Goal: Find specific page/section: Find specific page/section

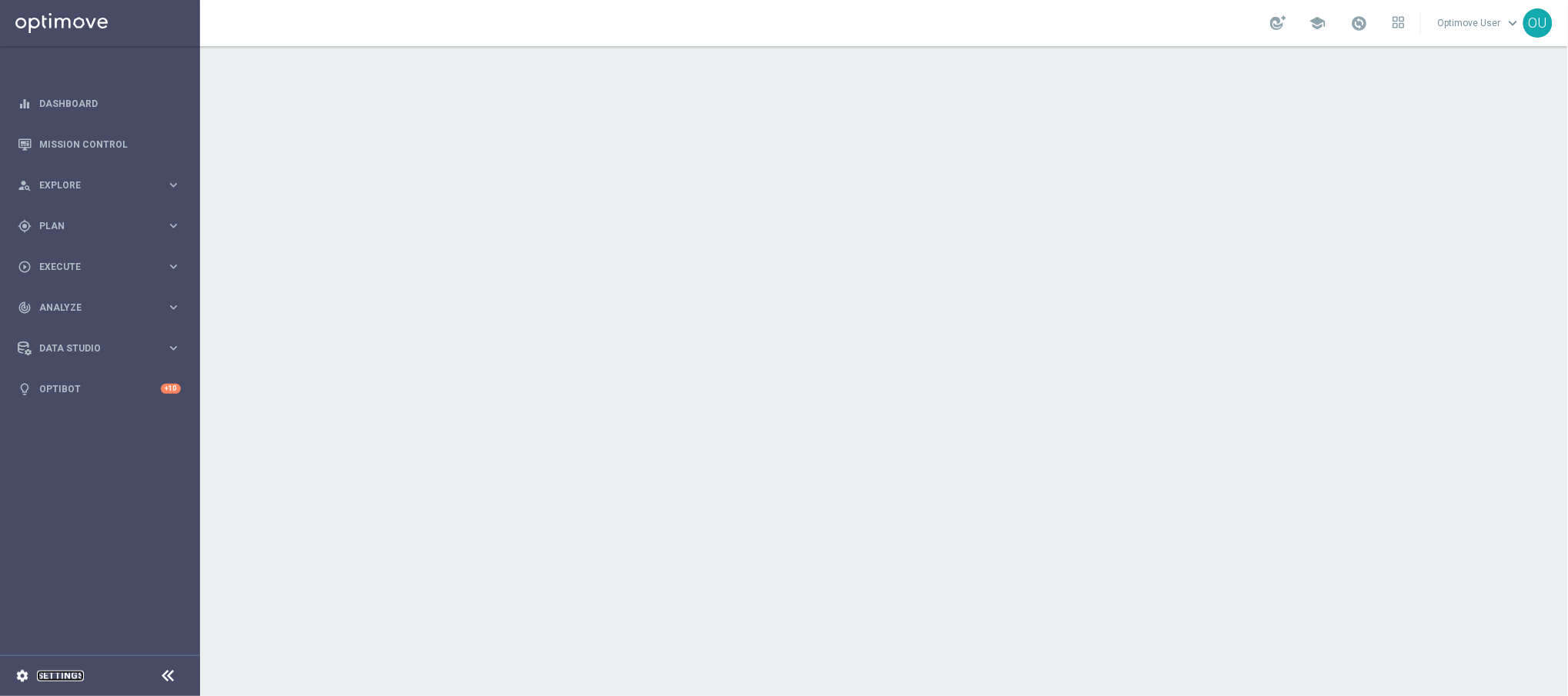
click at [66, 677] on link "Settings" at bounding box center [60, 676] width 47 height 9
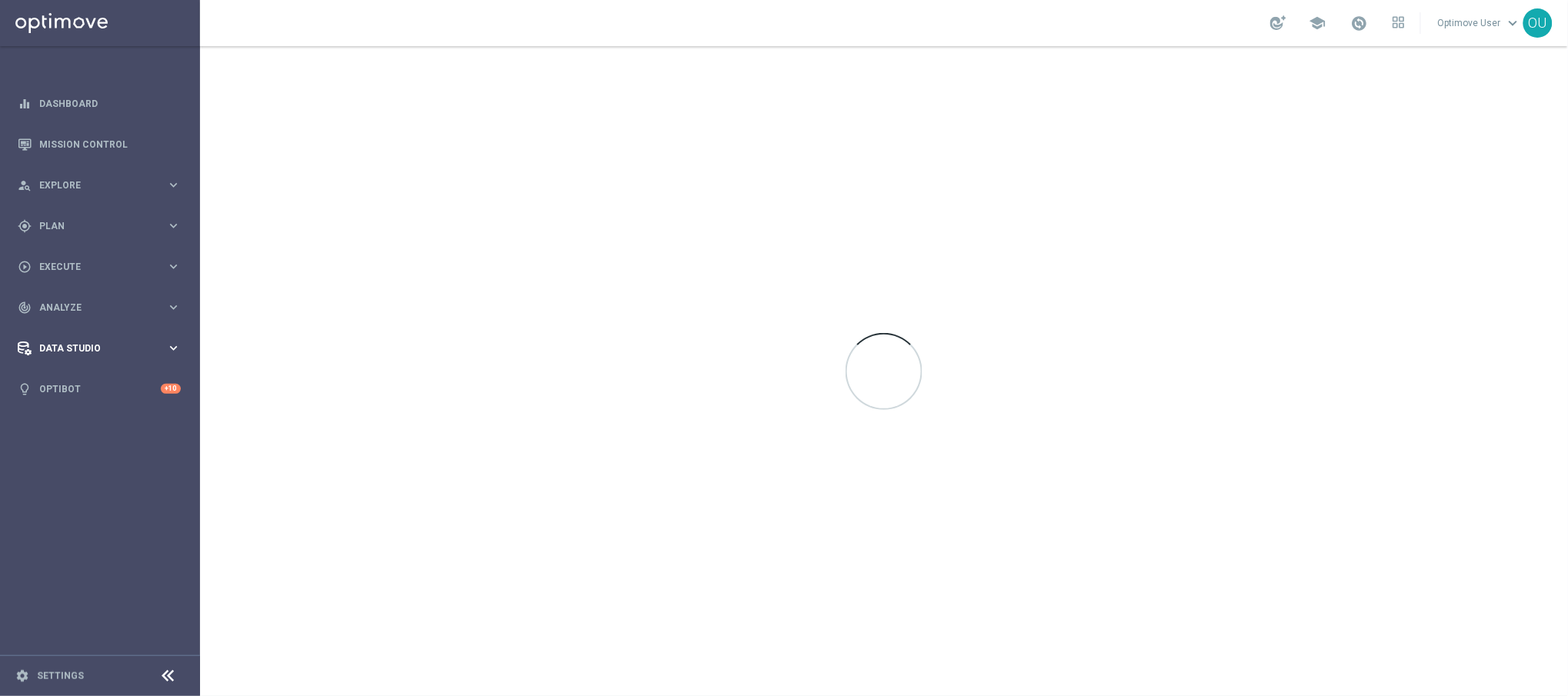
click at [67, 348] on span "Data Studio" at bounding box center [102, 348] width 127 height 9
click at [63, 383] on link "Attributes" at bounding box center [99, 379] width 120 height 12
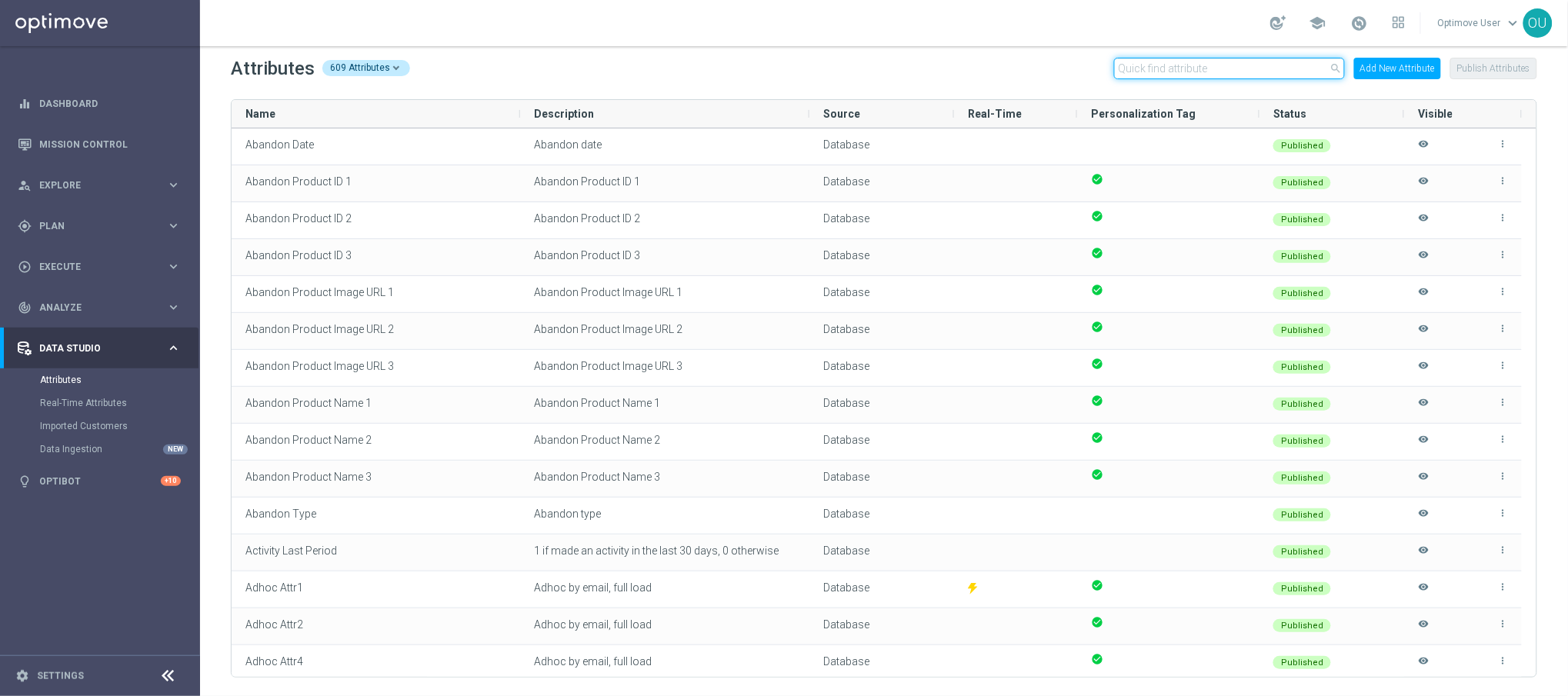
click at [1147, 70] on input "text" at bounding box center [1229, 68] width 231 height 22
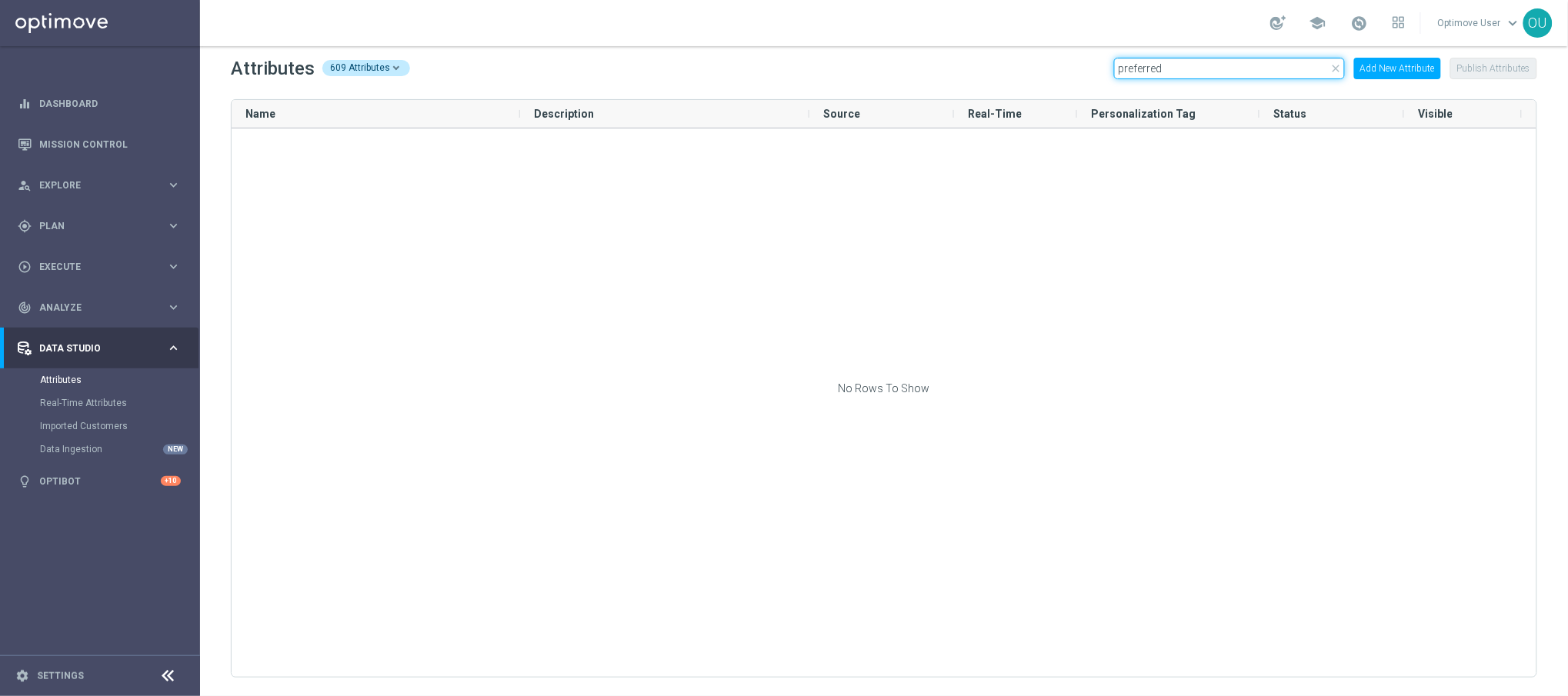
drag, startPoint x: 1176, startPoint y: 66, endPoint x: 1078, endPoint y: 73, distance: 98.2
click at [1078, 73] on div "Attributes 609 Attributes close preferred Add New Attribute Publish Attributes" at bounding box center [884, 68] width 1306 height 25
click at [1197, 58] on input "preferred" at bounding box center [1229, 68] width 231 height 22
drag, startPoint x: 1179, startPoint y: 63, endPoint x: 1101, endPoint y: 64, distance: 78.0
click at [1101, 64] on div "Attributes 609 Attributes close preferred Add New Attribute Publish Attributes" at bounding box center [884, 68] width 1306 height 25
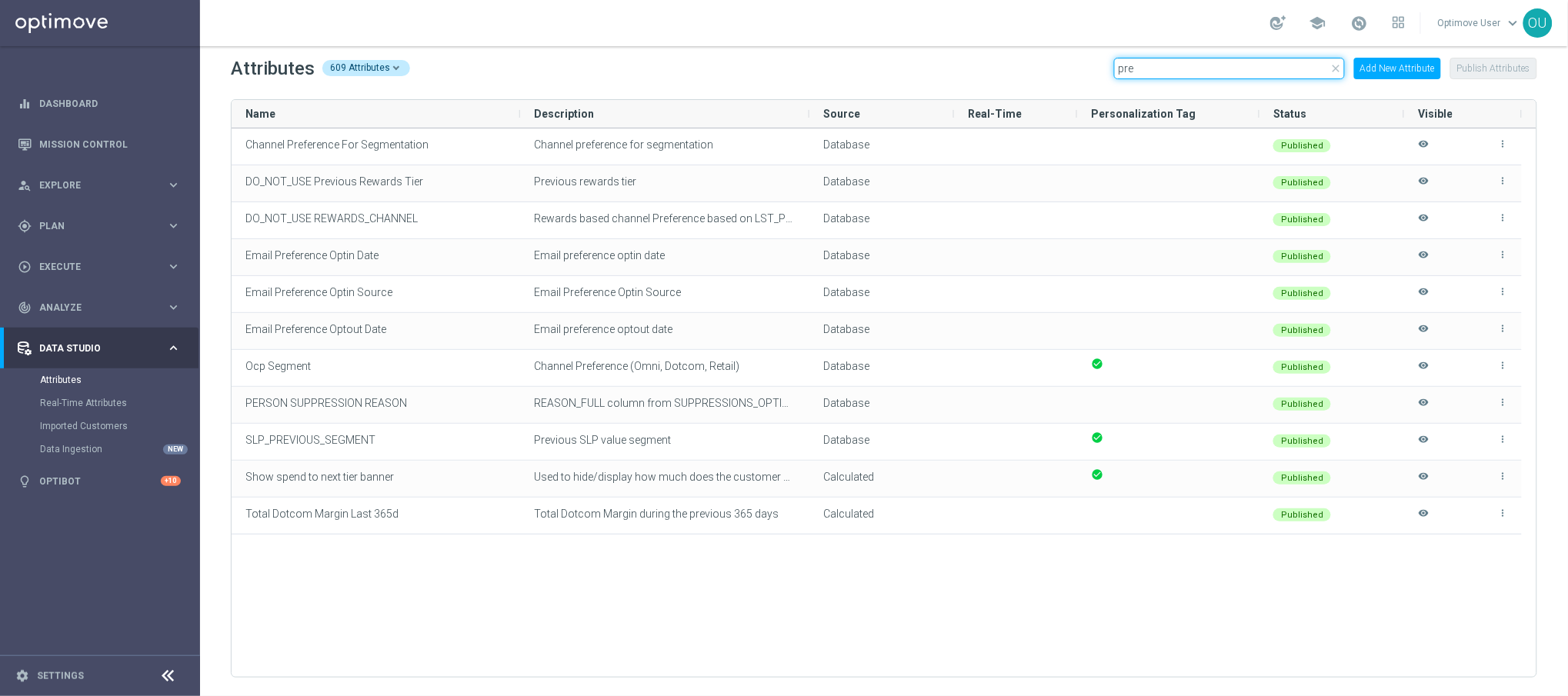
click at [1185, 67] on input "pre" at bounding box center [1229, 68] width 231 height 22
drag, startPoint x: 1166, startPoint y: 67, endPoint x: 1107, endPoint y: 73, distance: 59.3
click at [1107, 73] on div "Attributes 609 Attributes close pre Add New Attribute Publish Attributes" at bounding box center [884, 68] width 1306 height 25
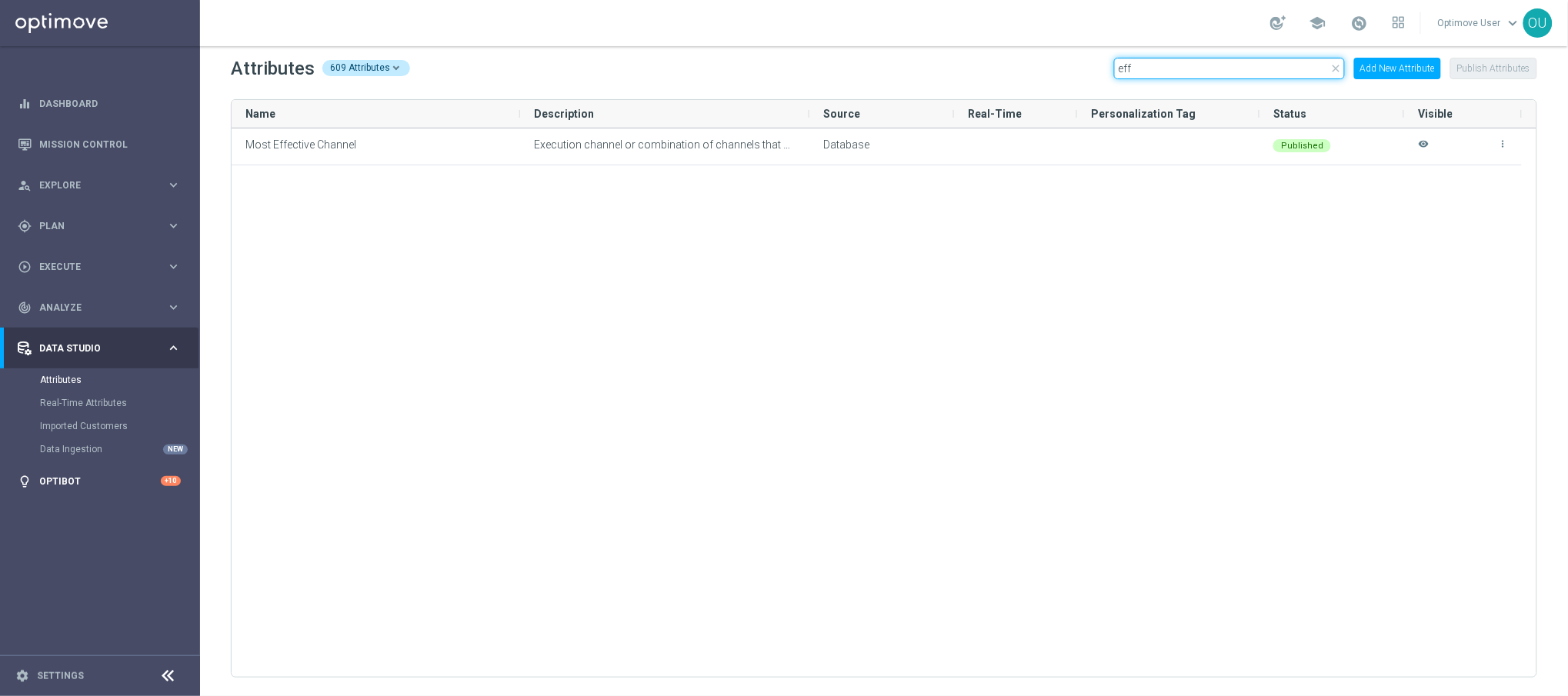
type input "eff"
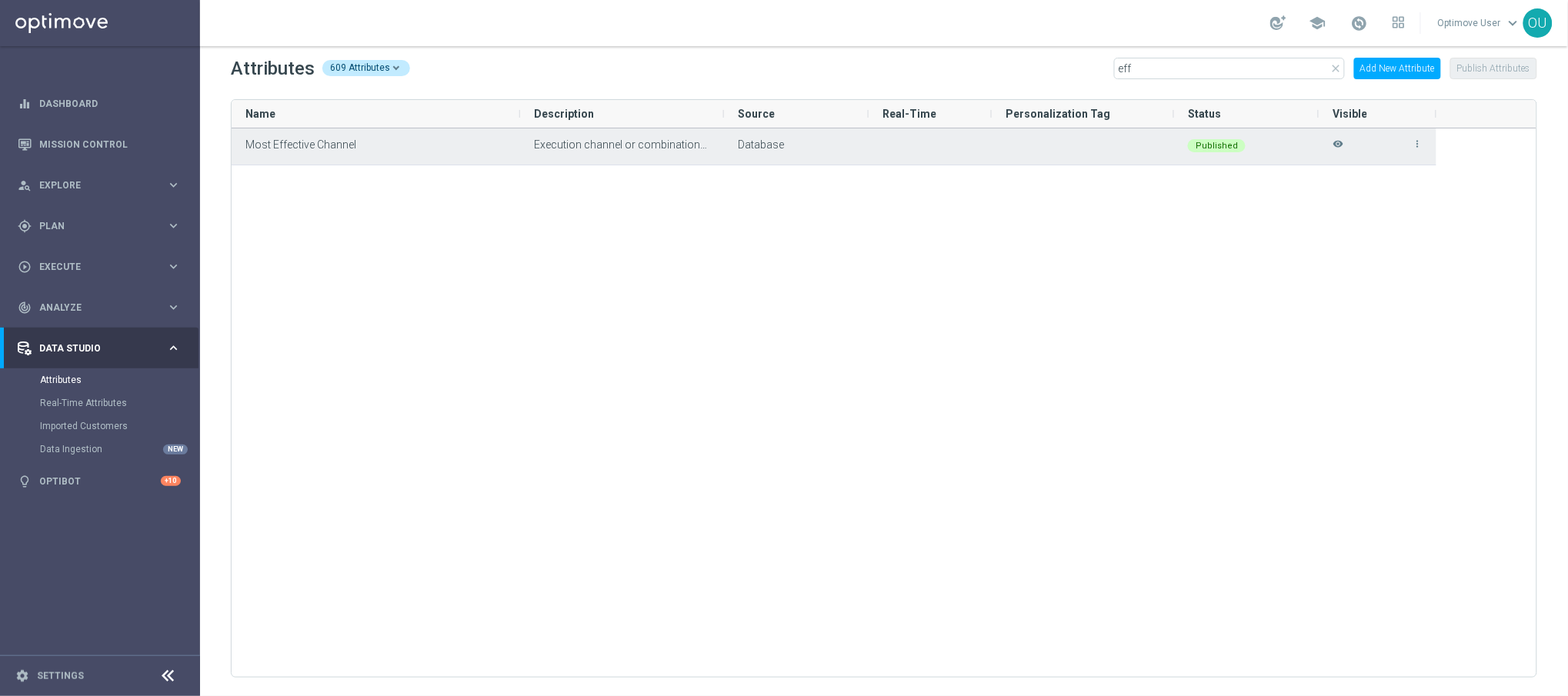
drag, startPoint x: 806, startPoint y: 114, endPoint x: 721, endPoint y: 129, distance: 86.3
click at [721, 129] on div "Name Description Source" at bounding box center [883, 388] width 1305 height 577
